Goal: Transaction & Acquisition: Obtain resource

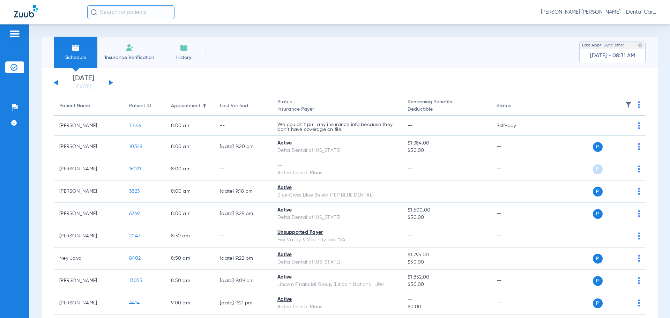
click at [109, 84] on button at bounding box center [111, 82] width 4 height 5
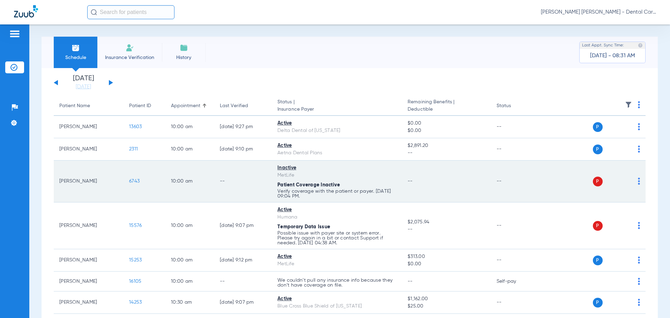
click at [136, 184] on span "6743" at bounding box center [134, 181] width 10 height 5
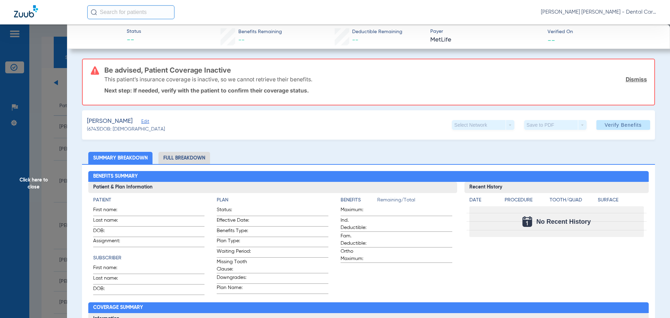
click at [32, 182] on span "Click here to close" at bounding box center [33, 183] width 67 height 318
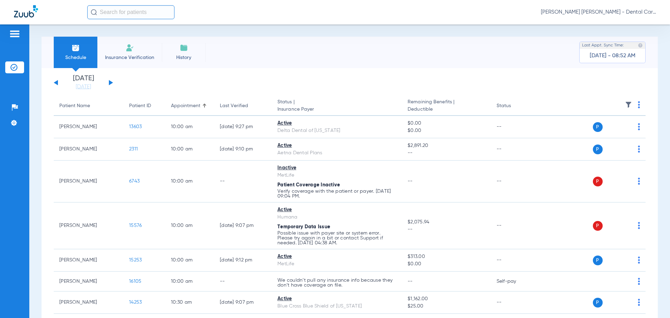
click at [111, 85] on div "[DATE] [DATE] [DATE] [DATE] [DATE] [DATE] [DATE] [DATE] [DATE] [DATE] [DATE] [D…" at bounding box center [83, 82] width 59 height 15
click at [110, 83] on button at bounding box center [111, 82] width 4 height 5
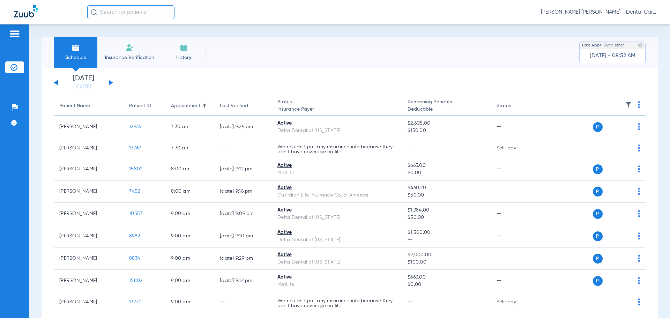
click at [58, 82] on button at bounding box center [56, 82] width 4 height 5
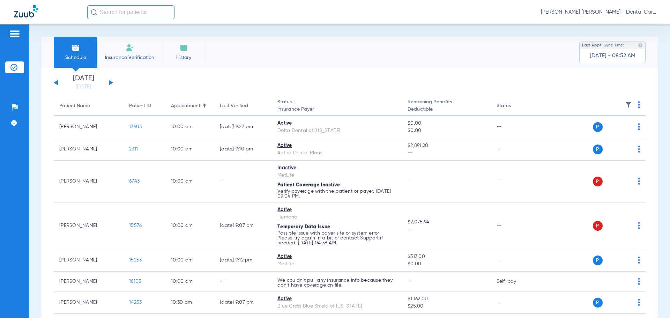
click at [113, 17] on input "text" at bounding box center [130, 12] width 87 height 14
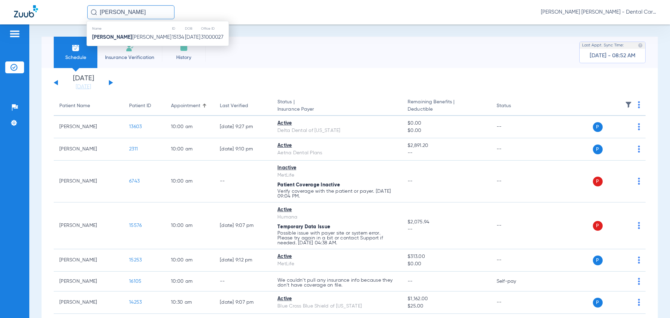
type input "[PERSON_NAME]"
click at [142, 43] on div "Name ID DOB Office ID [PERSON_NAME] 15134 [DATE] 31000027" at bounding box center [158, 33] width 142 height 25
click at [172, 37] on td "15134" at bounding box center [178, 37] width 13 height 10
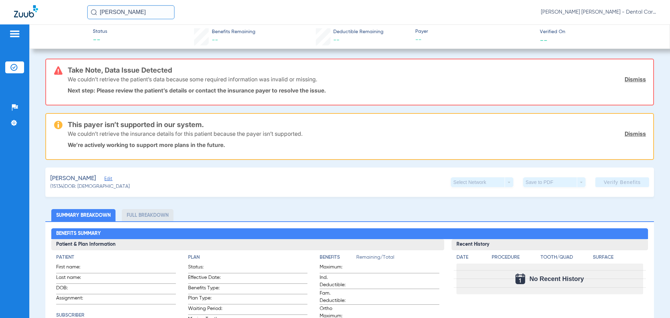
drag, startPoint x: 148, startPoint y: 15, endPoint x: -65, endPoint y: 14, distance: 213.0
click at [0, 14] on html "[PERSON_NAME] [PERSON_NAME] [PERSON_NAME] - Dental Care of [PERSON_NAME] Patien…" at bounding box center [335, 159] width 670 height 318
click at [32, 9] on img at bounding box center [26, 11] width 24 height 12
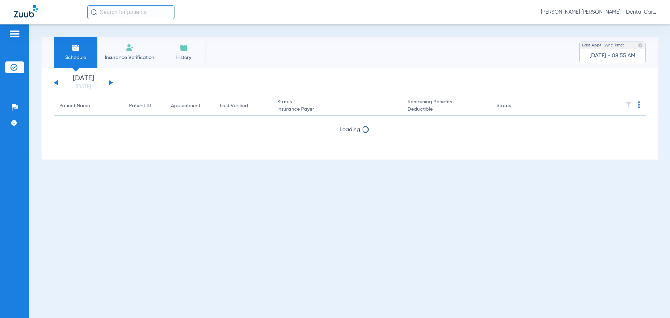
click at [31, 13] on img at bounding box center [26, 11] width 24 height 12
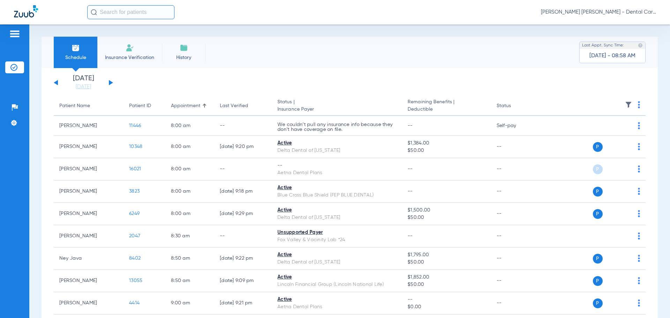
click at [110, 84] on button at bounding box center [111, 82] width 4 height 5
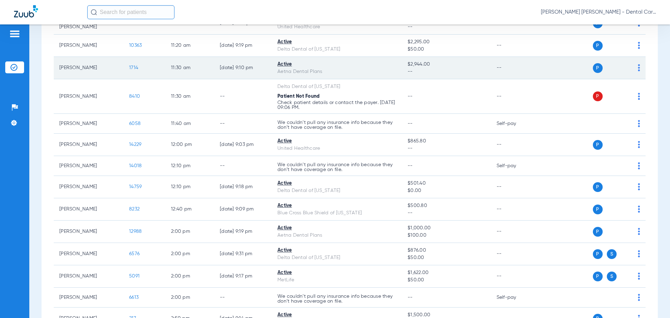
scroll to position [349, 0]
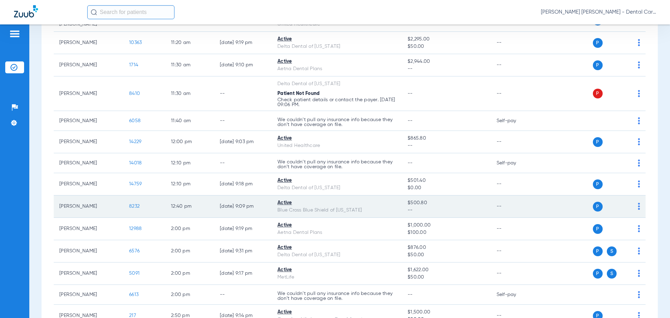
click at [138, 204] on span "8232" at bounding box center [134, 206] width 10 height 5
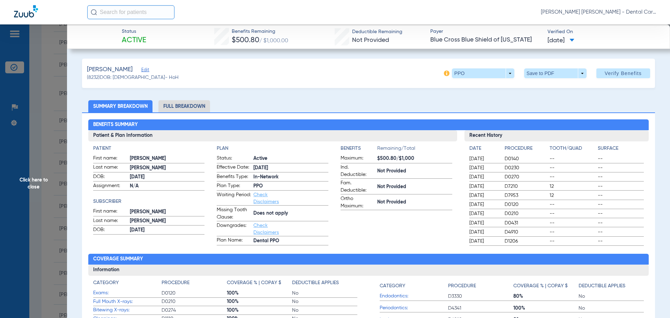
click at [196, 108] on li "Full Breakdown" at bounding box center [184, 106] width 52 height 12
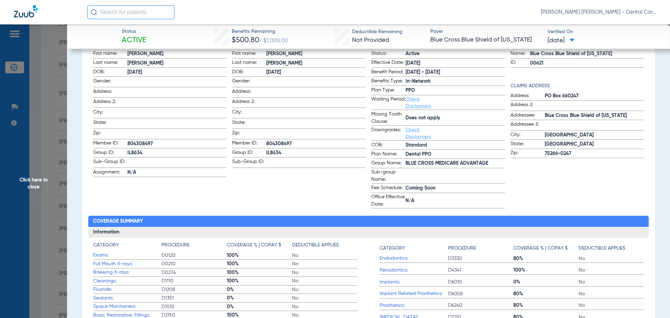
scroll to position [0, 0]
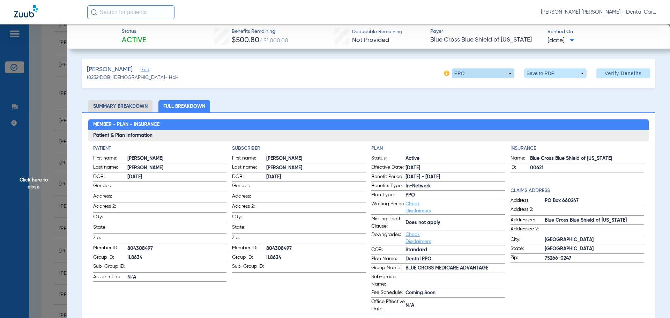
click at [503, 74] on span at bounding box center [483, 73] width 62 height 10
click at [547, 75] on div at bounding box center [335, 159] width 670 height 318
click at [577, 74] on span at bounding box center [555, 73] width 62 height 10
click at [545, 88] on span "Save to PDF" at bounding box center [553, 87] width 28 height 5
click at [40, 180] on span "Click here to close" at bounding box center [33, 183] width 67 height 318
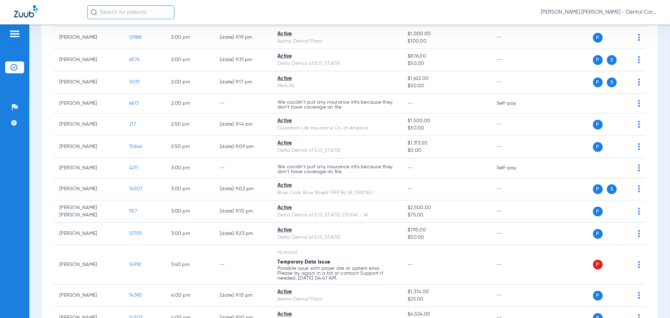
scroll to position [559, 0]
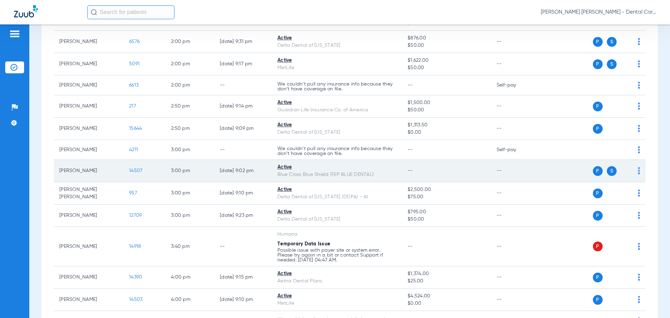
click at [110, 171] on td "[PERSON_NAME]" at bounding box center [89, 171] width 70 height 22
click at [133, 168] on span "14507" at bounding box center [135, 170] width 13 height 5
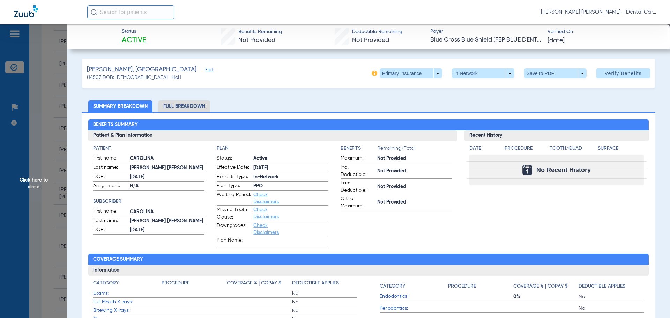
click at [174, 108] on li "Full Breakdown" at bounding box center [184, 106] width 52 height 12
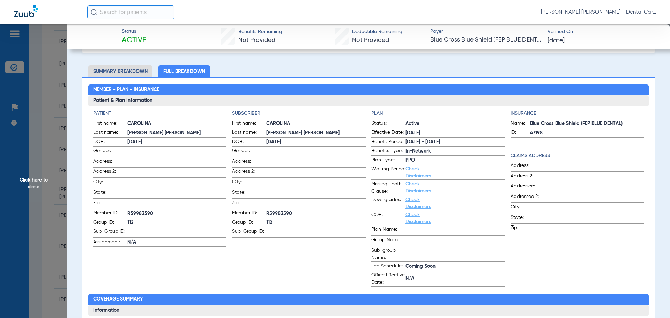
scroll to position [0, 0]
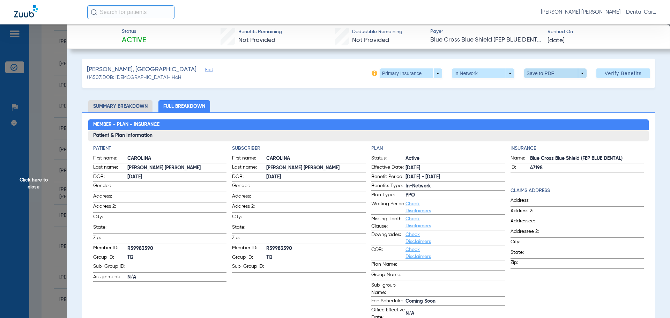
click at [537, 75] on span at bounding box center [555, 73] width 62 height 10
click at [539, 83] on button "insert_drive_file Save to PDF" at bounding box center [545, 87] width 53 height 14
click at [32, 182] on span "Click here to close" at bounding box center [33, 183] width 67 height 318
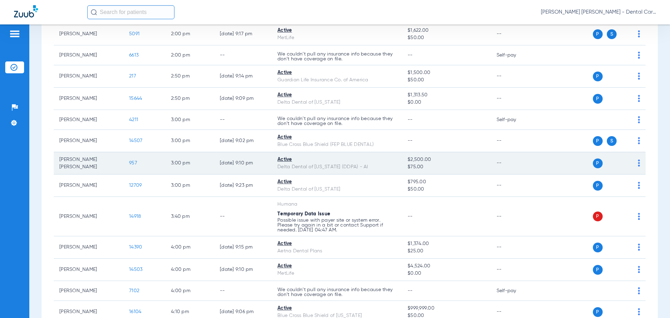
scroll to position [628, 0]
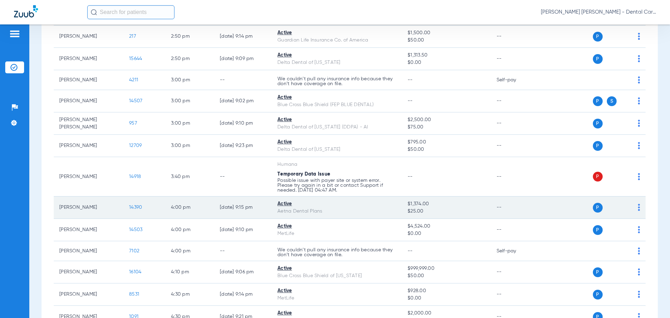
click at [141, 207] on span "14390" at bounding box center [135, 207] width 13 height 5
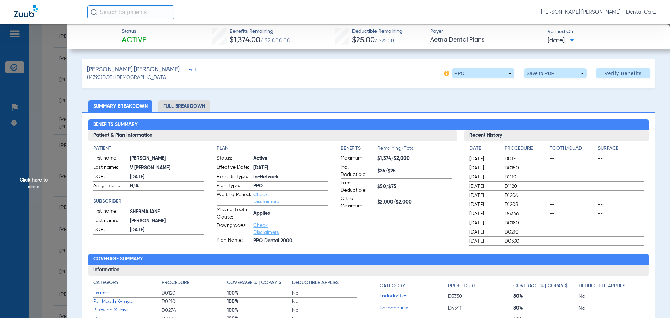
click at [188, 105] on li "Full Breakdown" at bounding box center [184, 106] width 52 height 12
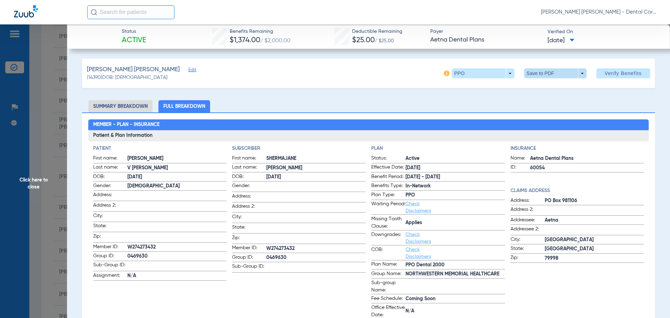
click at [534, 76] on span at bounding box center [555, 73] width 62 height 10
click at [535, 84] on button "insert_drive_file Save to PDF" at bounding box center [545, 87] width 53 height 14
drag, startPoint x: 38, startPoint y: 181, endPoint x: 115, endPoint y: 133, distance: 90.4
click at [39, 180] on span "Click here to close" at bounding box center [33, 183] width 67 height 318
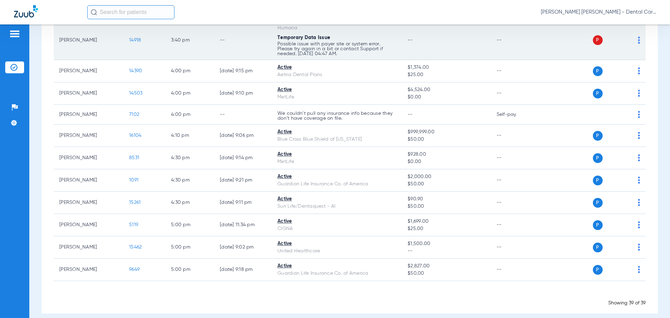
scroll to position [768, 0]
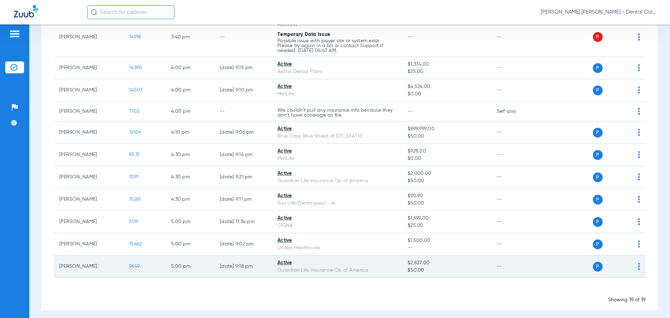
click at [135, 267] on span "9649" at bounding box center [134, 266] width 10 height 5
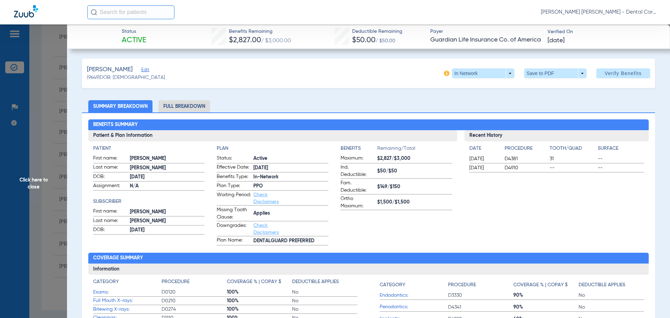
click at [178, 108] on li "Full Breakdown" at bounding box center [184, 106] width 52 height 12
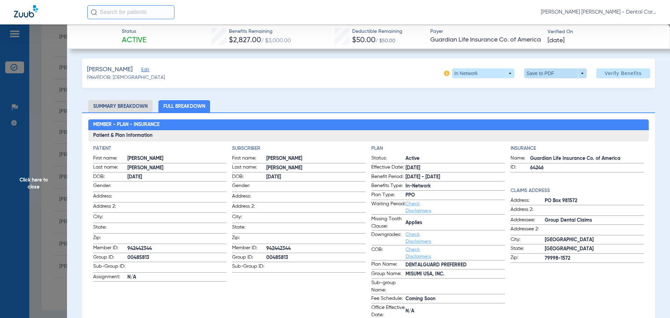
click at [550, 72] on span at bounding box center [555, 73] width 17 height 17
click at [548, 89] on span "Save to PDF" at bounding box center [553, 87] width 28 height 5
click at [33, 186] on span "Click here to close" at bounding box center [33, 183] width 67 height 318
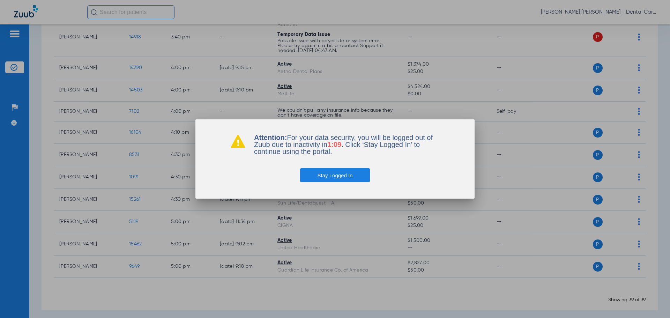
click at [344, 174] on button "Stay Logged In" at bounding box center [335, 175] width 70 height 14
